Goal: Task Accomplishment & Management: Manage account settings

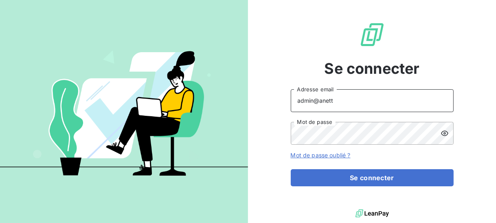
click at [334, 106] on input "admin@anett" at bounding box center [372, 100] width 163 height 23
type input "[EMAIL_ADDRESS][DOMAIN_NAME]"
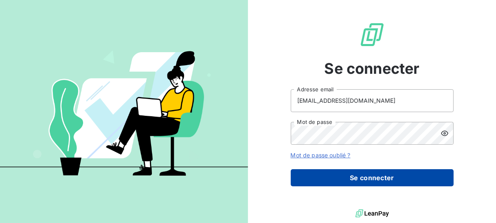
click at [348, 183] on button "Se connecter" at bounding box center [372, 177] width 163 height 17
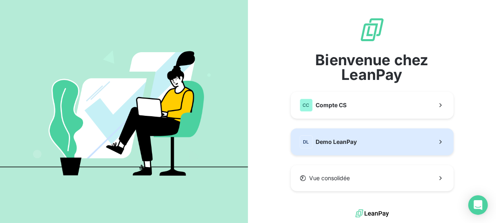
click at [361, 142] on button "DL Demo LeanPay" at bounding box center [372, 141] width 163 height 27
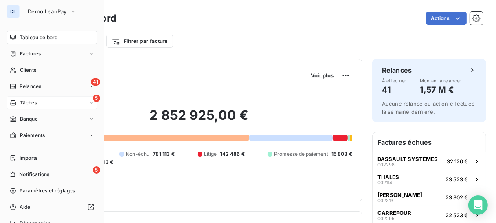
scroll to position [34, 0]
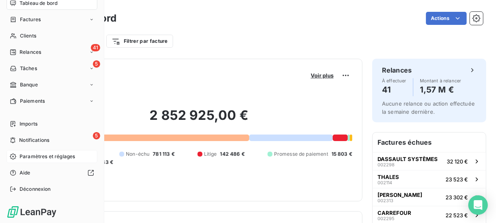
click at [33, 158] on span "Paramètres et réglages" at bounding box center [47, 156] width 55 height 7
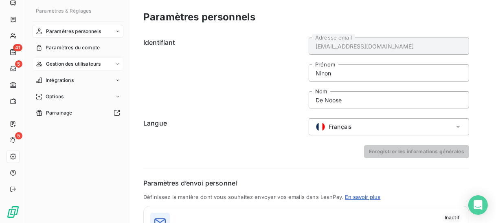
click at [70, 61] on span "Gestion des utilisateurs" at bounding box center [73, 63] width 55 height 7
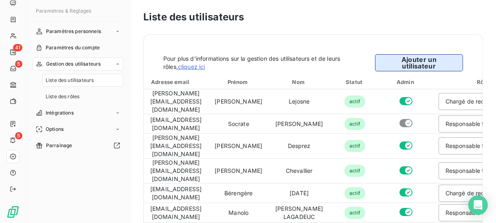
click at [421, 63] on button "Ajouter un utilisateur" at bounding box center [419, 62] width 88 height 17
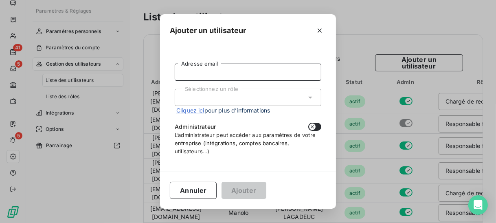
click at [246, 71] on input "Adresse email" at bounding box center [248, 72] width 147 height 17
type input "[EMAIL_ADDRESS][DOMAIN_NAME]"
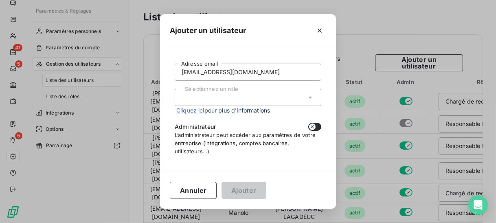
click at [227, 105] on div "Sélectionnez un rôle" at bounding box center [248, 97] width 147 height 17
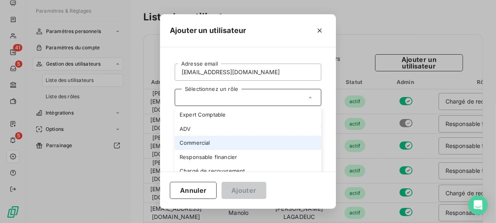
scroll to position [20, 0]
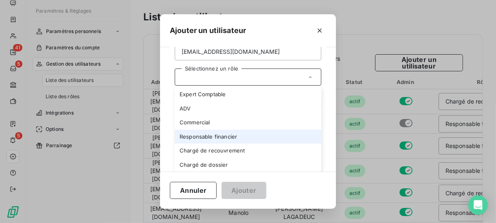
click at [216, 135] on li "Responsable financier" at bounding box center [248, 137] width 147 height 14
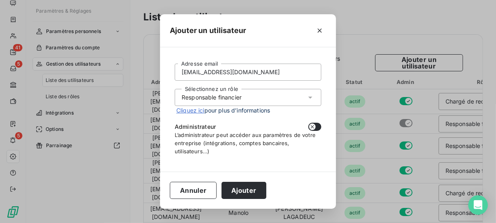
scroll to position [0, 0]
click at [319, 126] on button "button" at bounding box center [315, 127] width 13 height 8
checkbox input "true"
click at [240, 192] on button "Ajouter" at bounding box center [244, 190] width 44 height 17
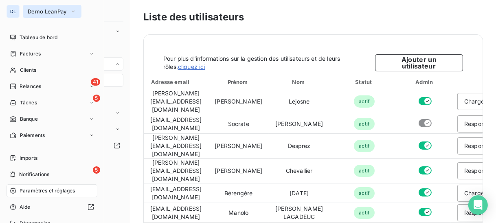
click at [63, 7] on button "Demo LeanPay" at bounding box center [52, 11] width 59 height 13
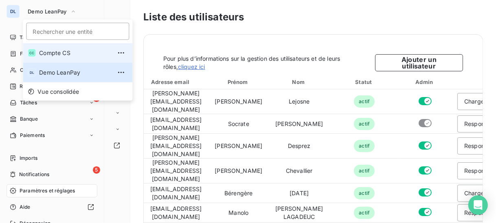
click at [57, 56] on span "Compte CS" at bounding box center [75, 53] width 72 height 8
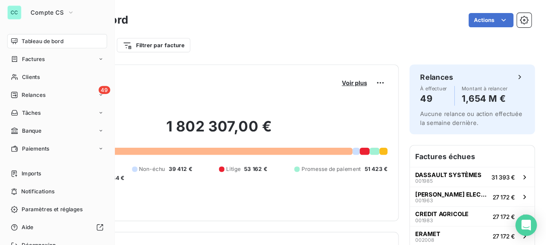
scroll to position [34, 0]
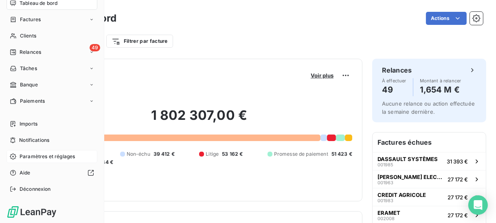
click at [56, 154] on span "Paramètres et réglages" at bounding box center [47, 156] width 55 height 7
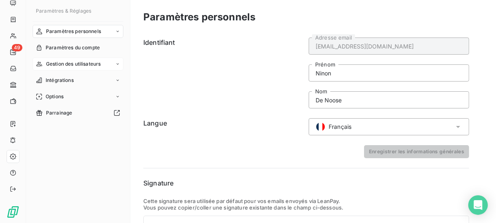
click at [75, 67] on span "Gestion des utilisateurs" at bounding box center [73, 63] width 55 height 7
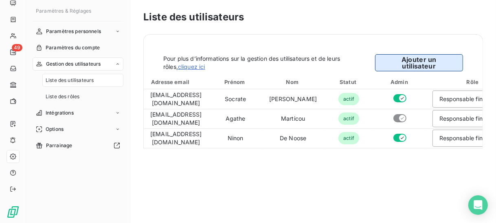
click at [415, 61] on button "Ajouter un utilisateur" at bounding box center [419, 62] width 88 height 17
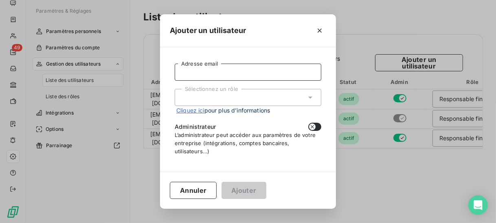
click at [198, 76] on input "Adresse email" at bounding box center [248, 72] width 147 height 17
type input "[EMAIL_ADDRESS][DOMAIN_NAME]"
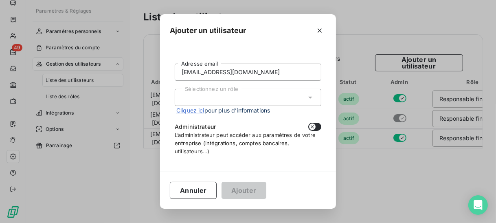
click at [222, 94] on div "Sélectionnez un rôle" at bounding box center [248, 97] width 147 height 17
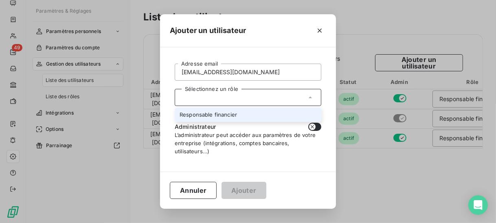
click at [216, 116] on li "Responsable financier" at bounding box center [248, 115] width 147 height 14
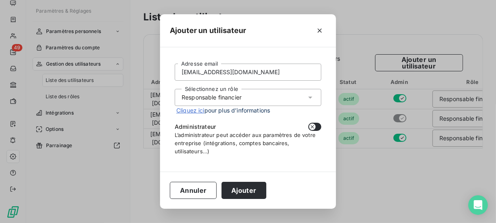
click at [311, 127] on icon "button" at bounding box center [312, 126] width 7 height 7
checkbox input "true"
click at [242, 190] on button "Ajouter" at bounding box center [244, 190] width 44 height 17
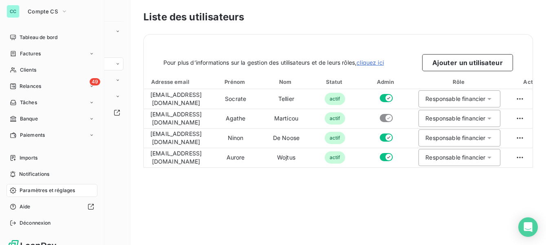
click at [27, 232] on div "CC Compte CS Tableau de bord Factures Clients 49 Relances Tâches Banque Paiemen…" at bounding box center [52, 122] width 104 height 245
click at [33, 218] on div "Déconnexion" at bounding box center [52, 223] width 91 height 13
